Goal: Task Accomplishment & Management: Manage account settings

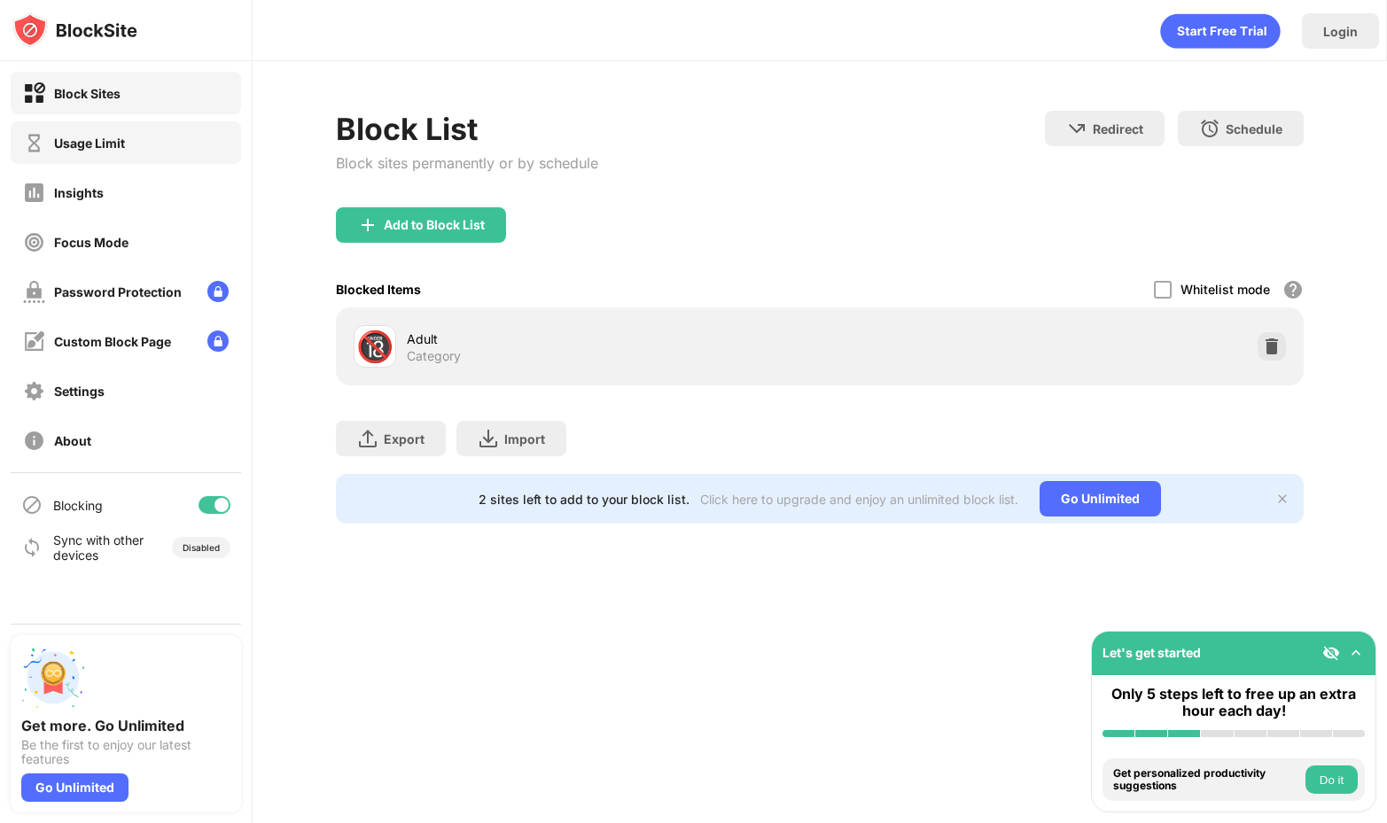
click at [183, 156] on div "Usage Limit" at bounding box center [126, 142] width 230 height 43
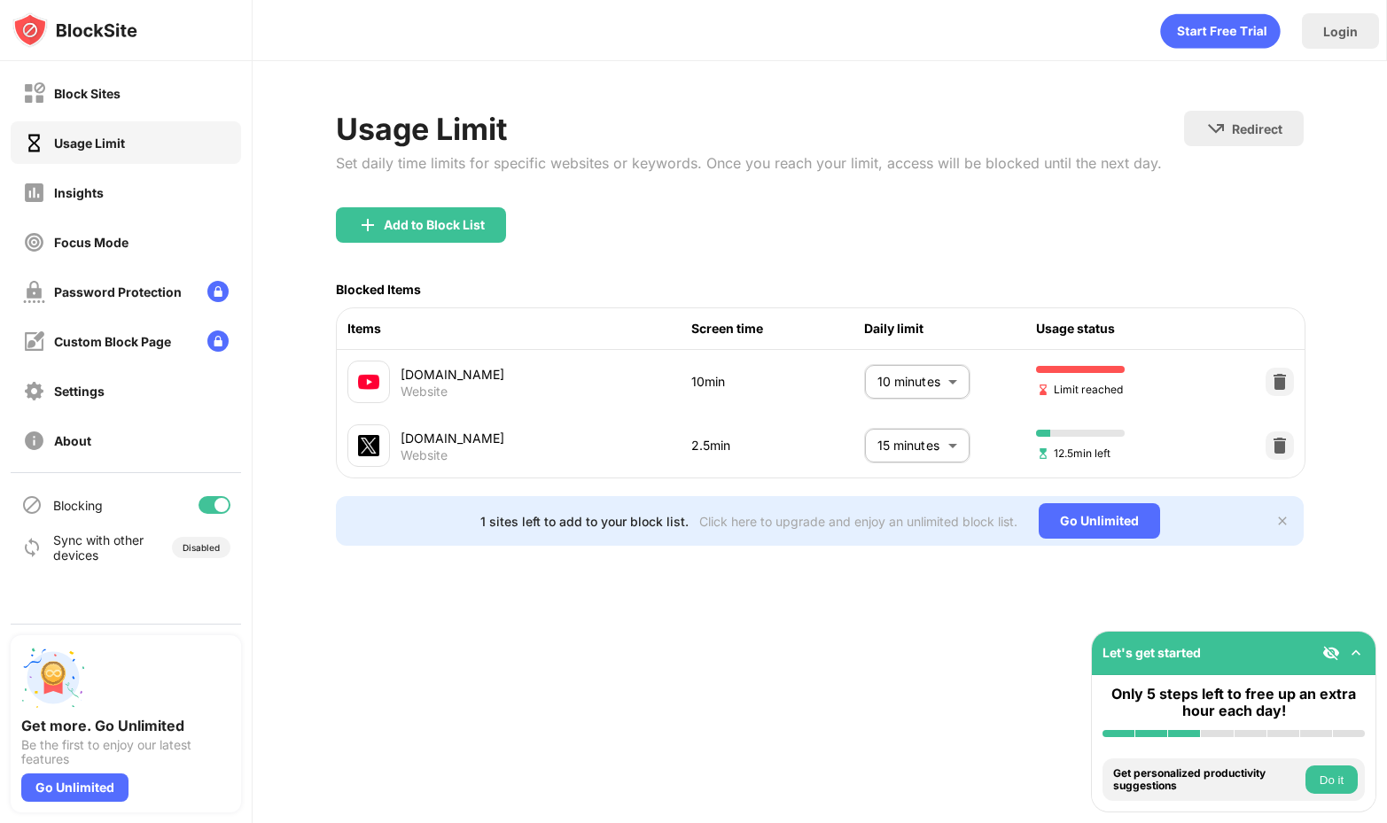
click at [915, 378] on body "Block Sites Usage Limit Insights Focus Mode Password Protection Custom Block Pa…" at bounding box center [693, 411] width 1387 height 823
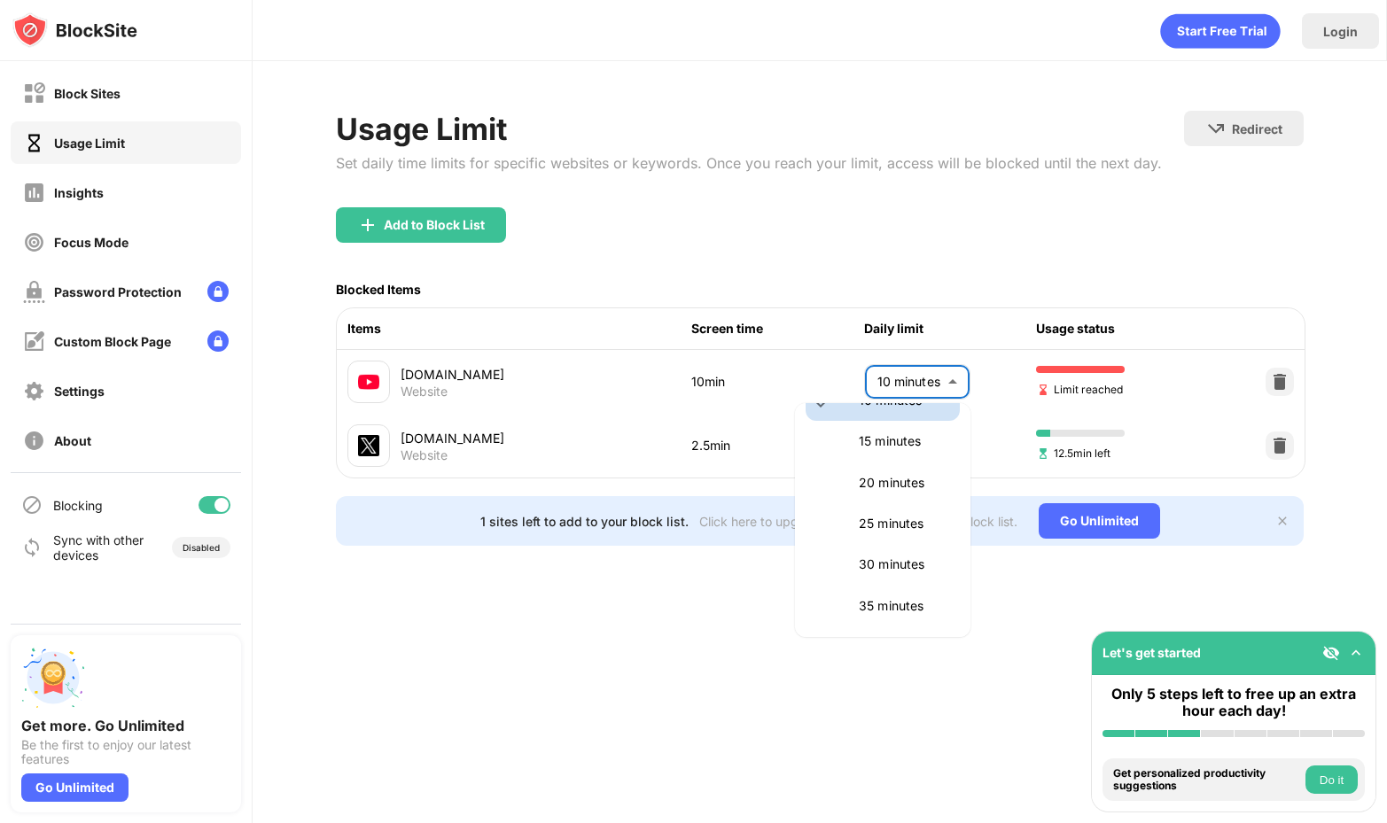
scroll to position [143, 0]
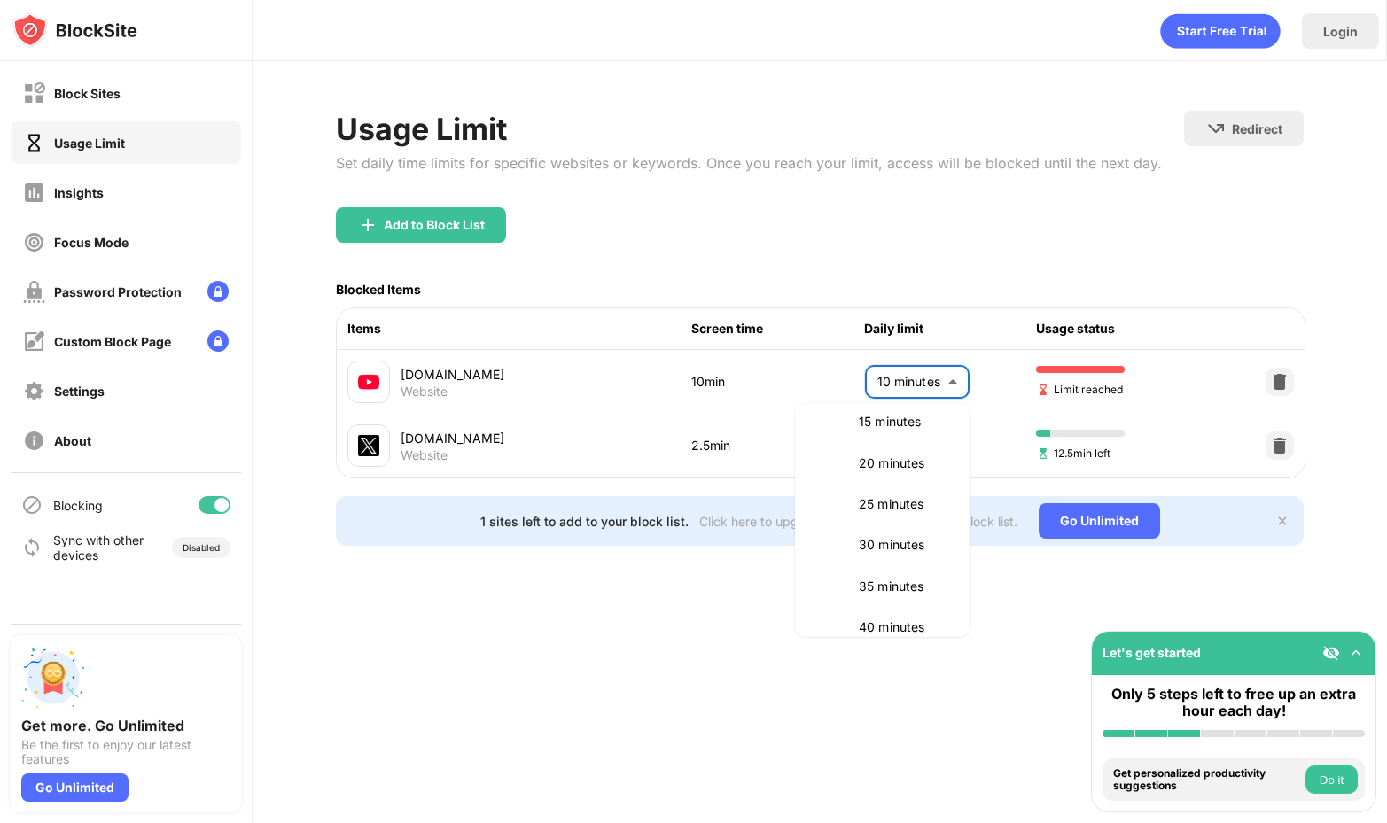
click at [861, 553] on p "30 minutes" at bounding box center [904, 544] width 90 height 19
type input "**"
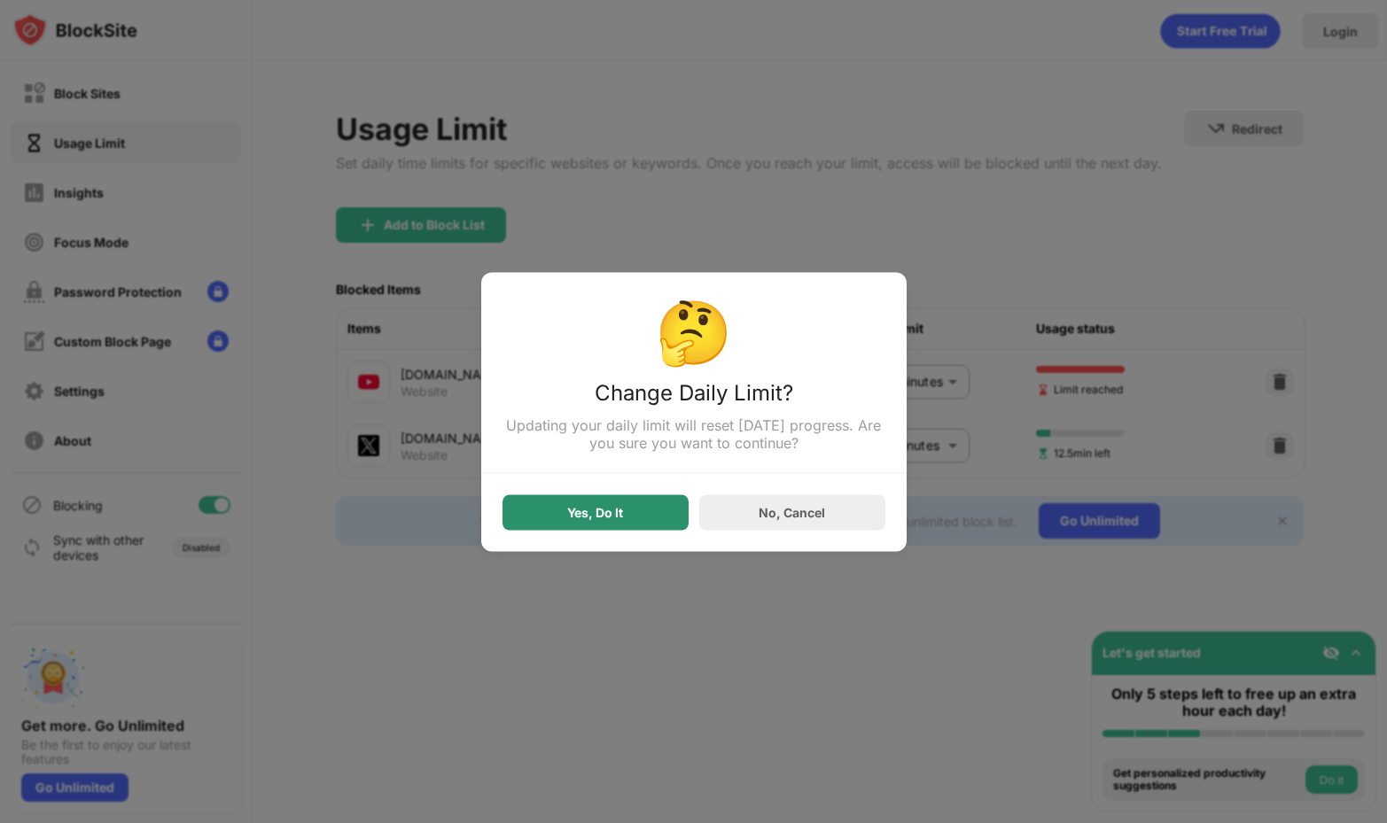
click at [669, 504] on div "Yes, Do It" at bounding box center [595, 511] width 186 height 35
